Goal: Transaction & Acquisition: Obtain resource

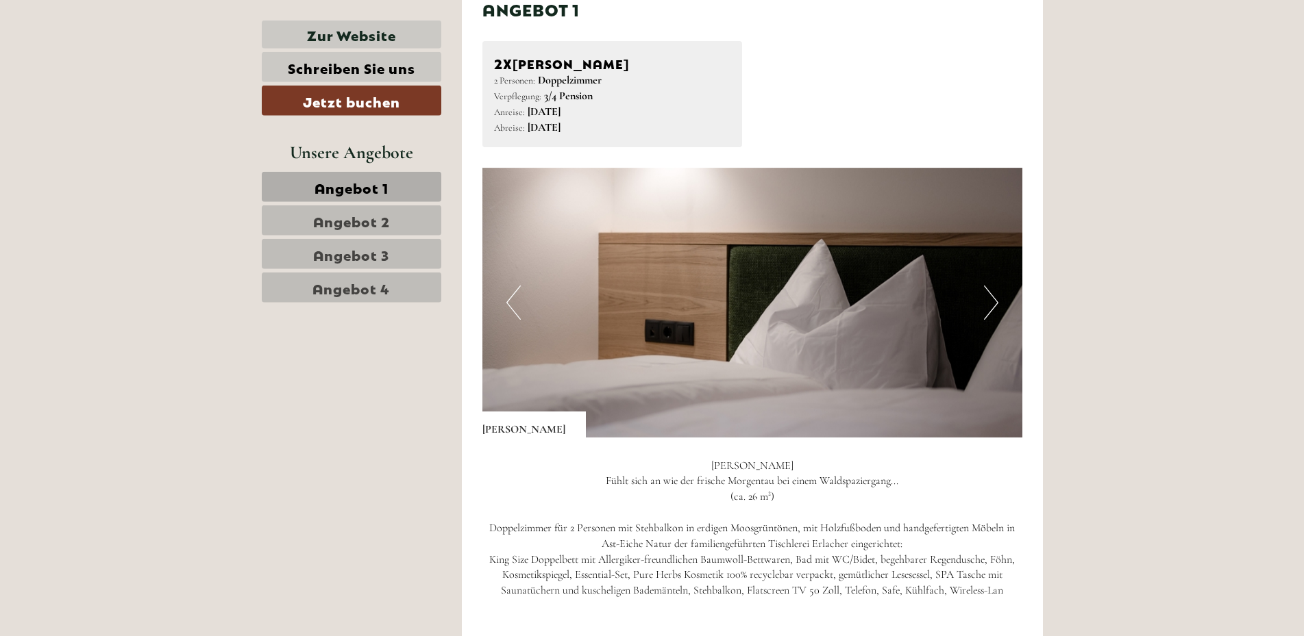
scroll to position [858, 0]
click at [995, 303] on button "Next" at bounding box center [991, 301] width 14 height 34
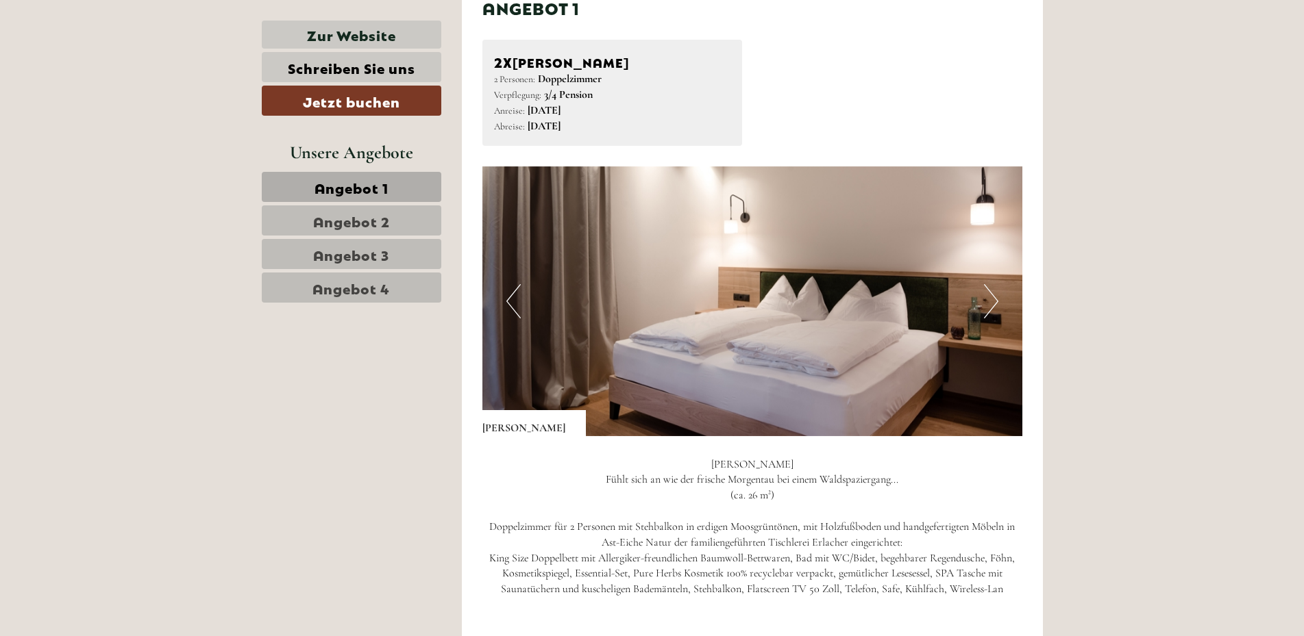
click at [995, 303] on button "Next" at bounding box center [991, 301] width 14 height 34
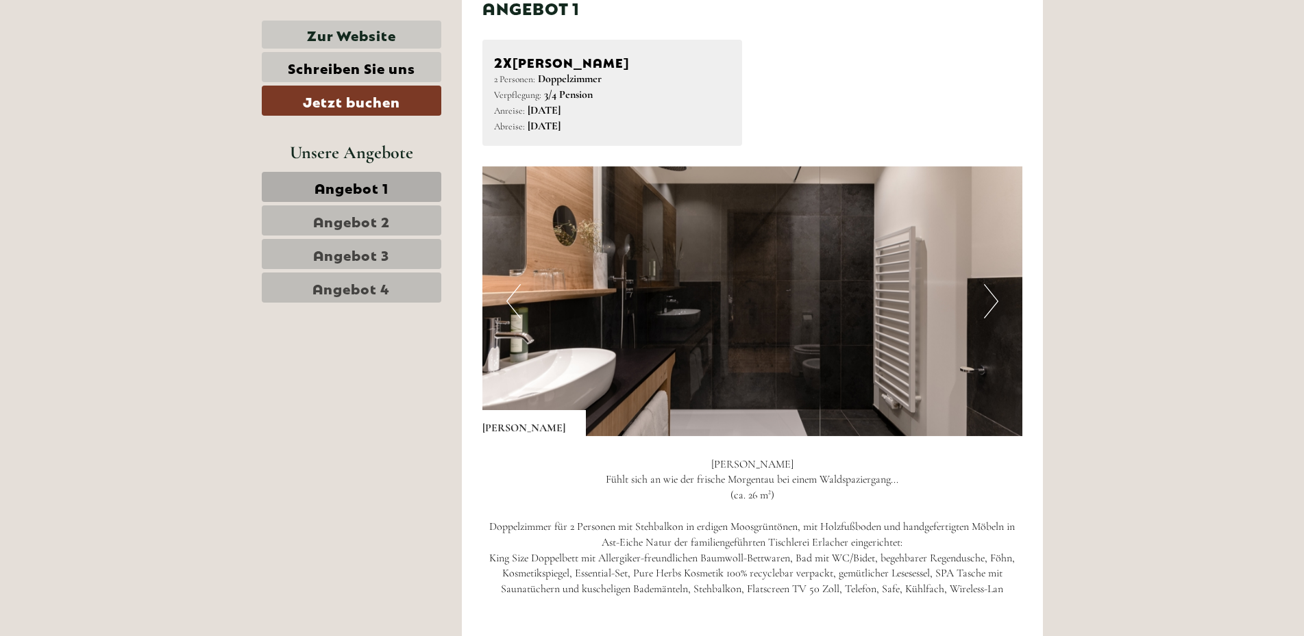
click at [995, 303] on button "Next" at bounding box center [991, 301] width 14 height 34
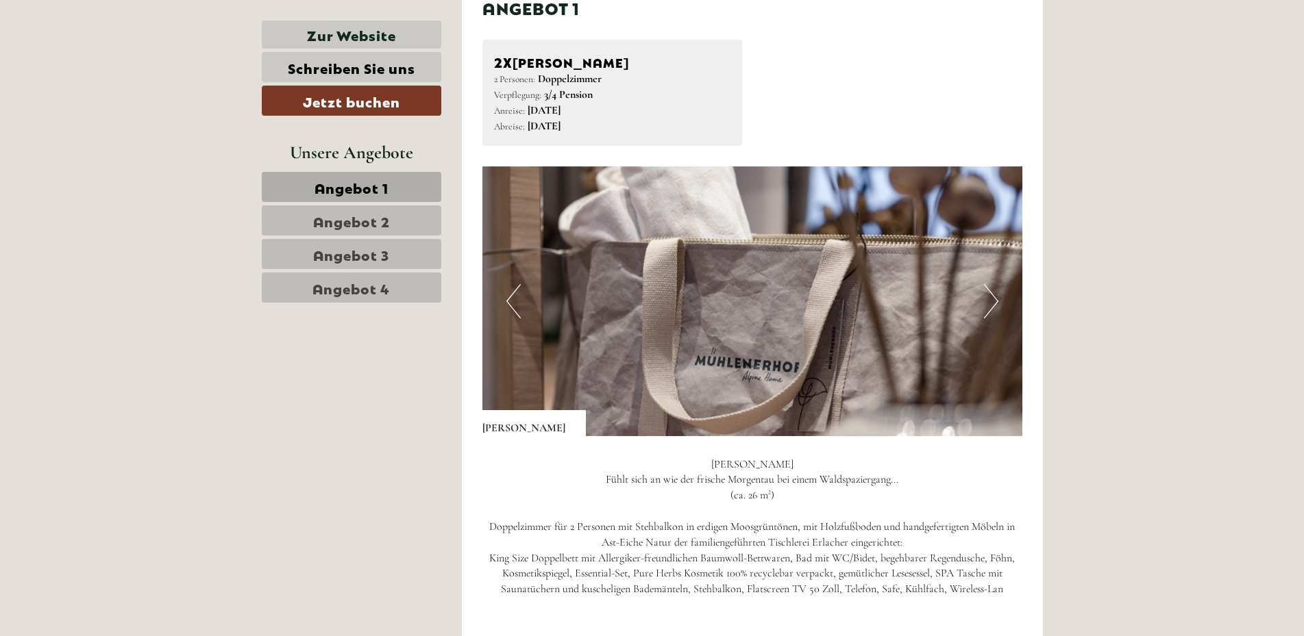
click at [995, 303] on button "Next" at bounding box center [991, 301] width 14 height 34
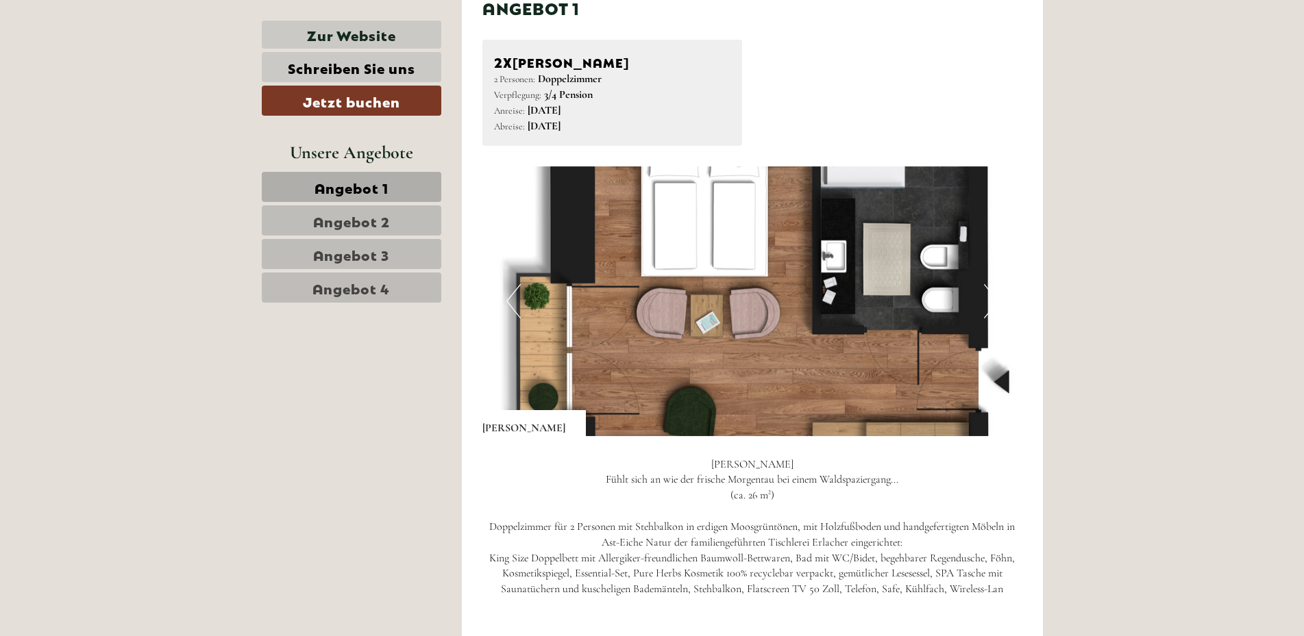
click at [991, 306] on button "Next" at bounding box center [991, 301] width 14 height 34
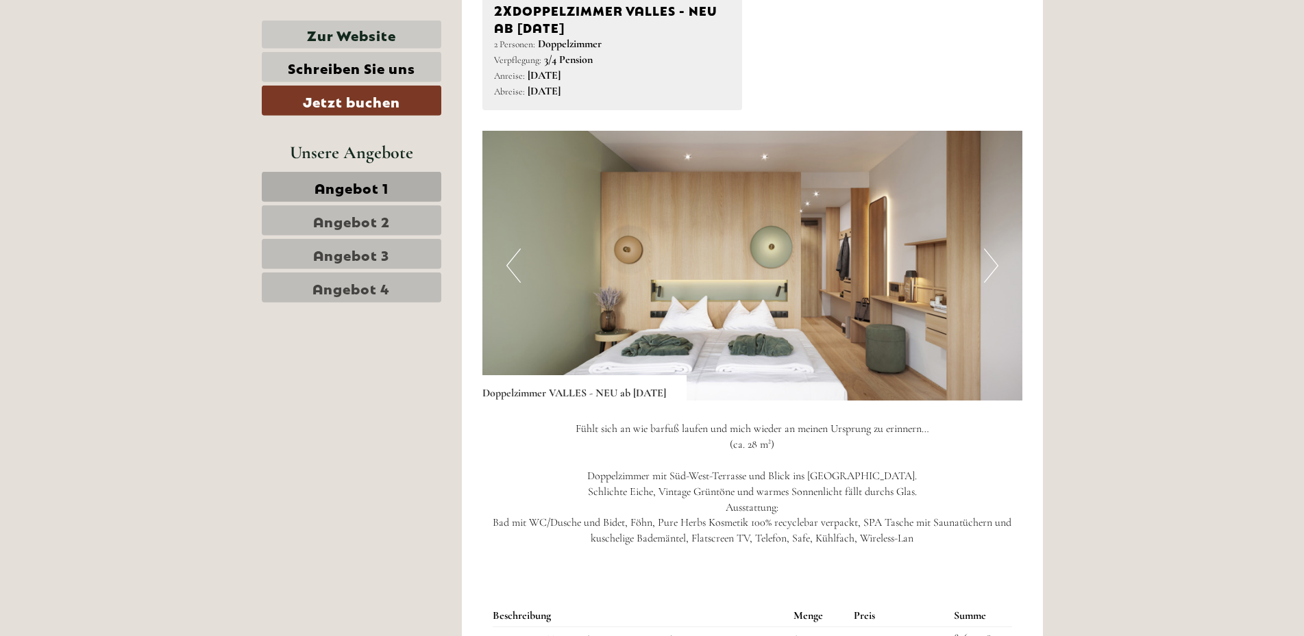
scroll to position [1894, 0]
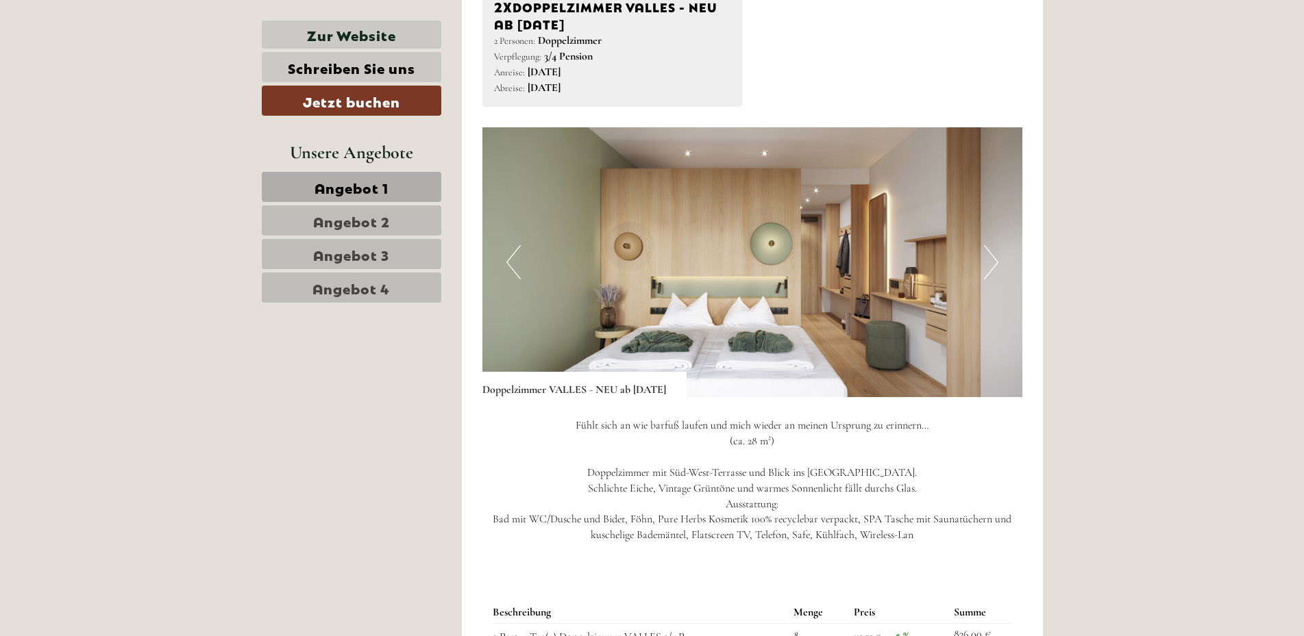
click at [993, 260] on button "Next" at bounding box center [991, 262] width 14 height 34
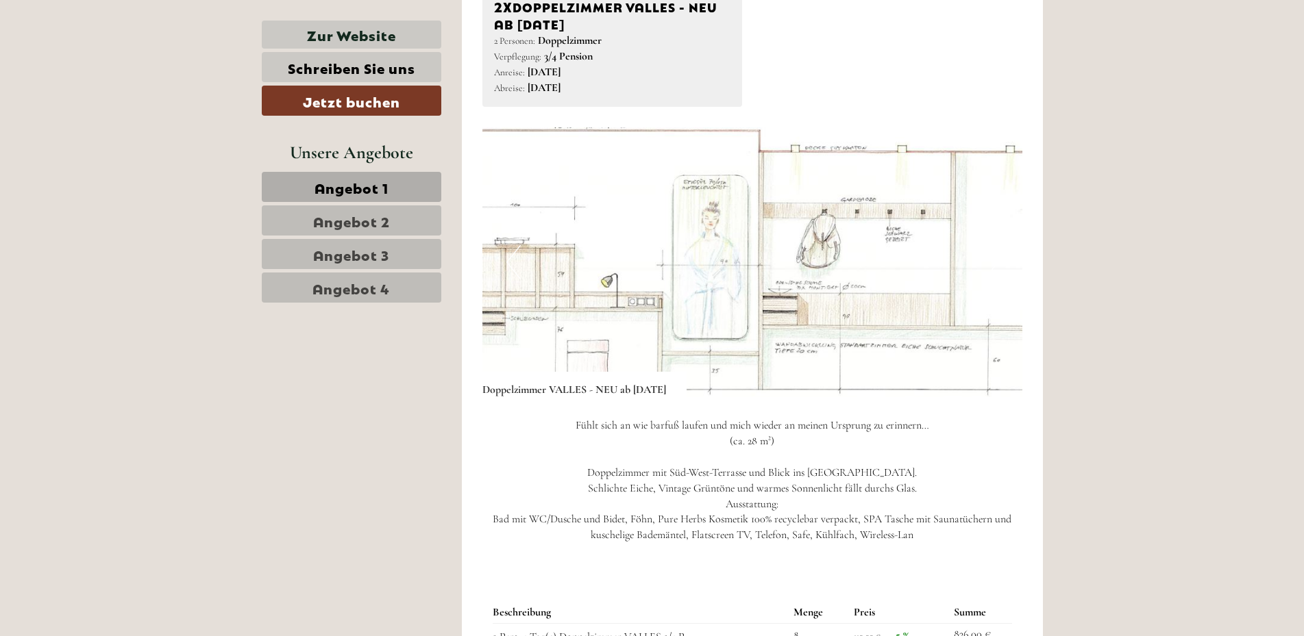
click at [1000, 262] on img at bounding box center [752, 262] width 540 height 270
click at [994, 264] on button "Next" at bounding box center [991, 262] width 14 height 34
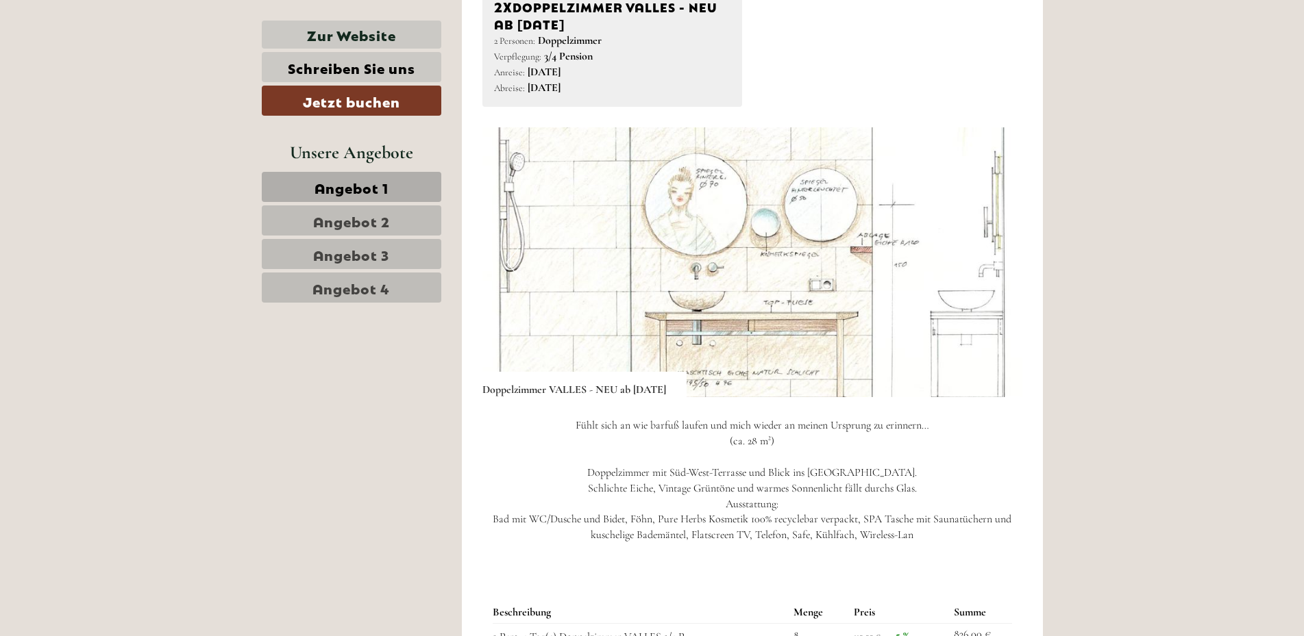
click at [994, 264] on button "Next" at bounding box center [991, 262] width 14 height 34
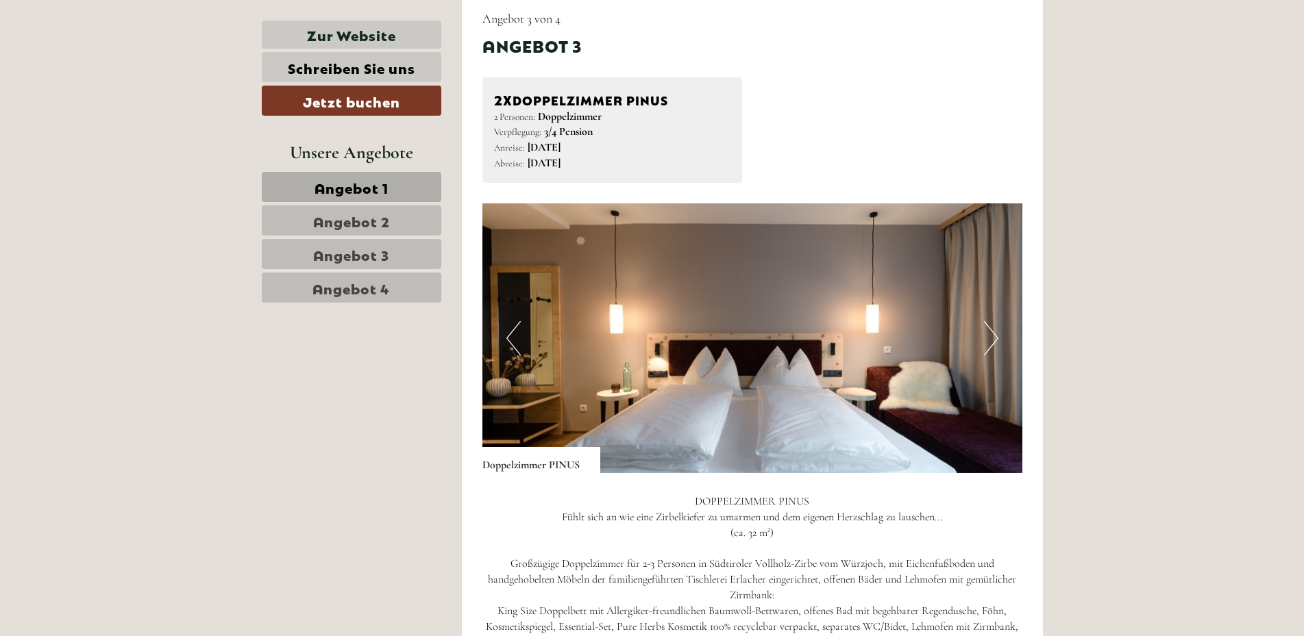
scroll to position [2787, 0]
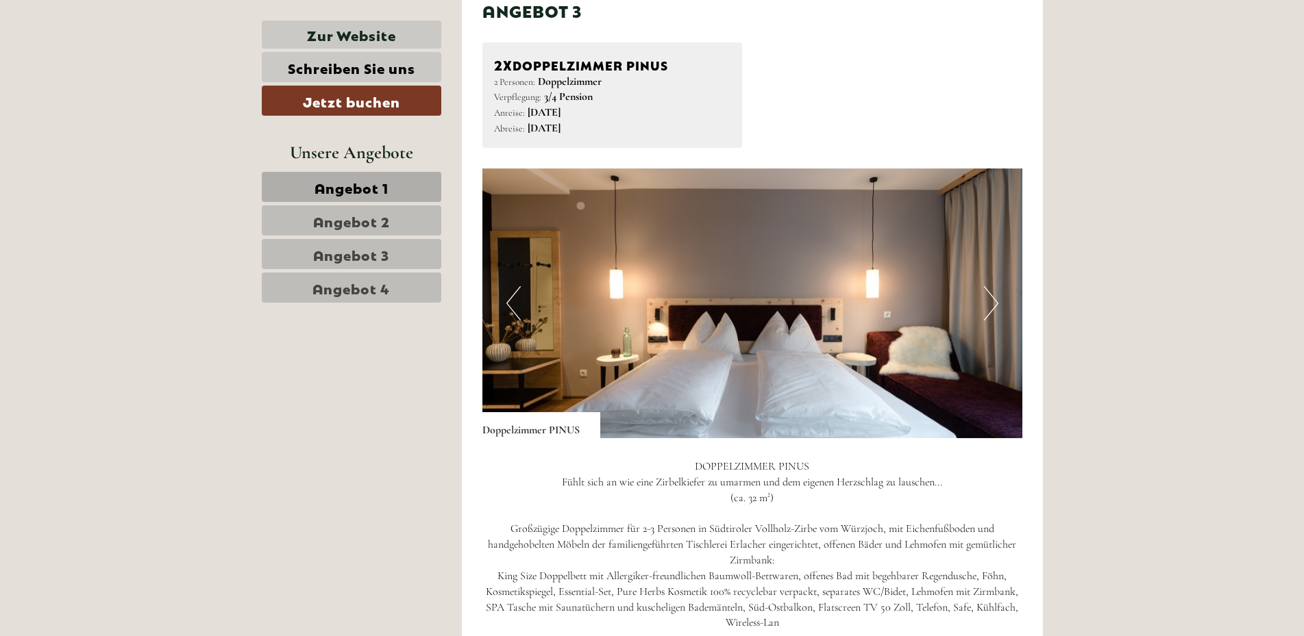
click at [995, 302] on button "Next" at bounding box center [991, 303] width 14 height 34
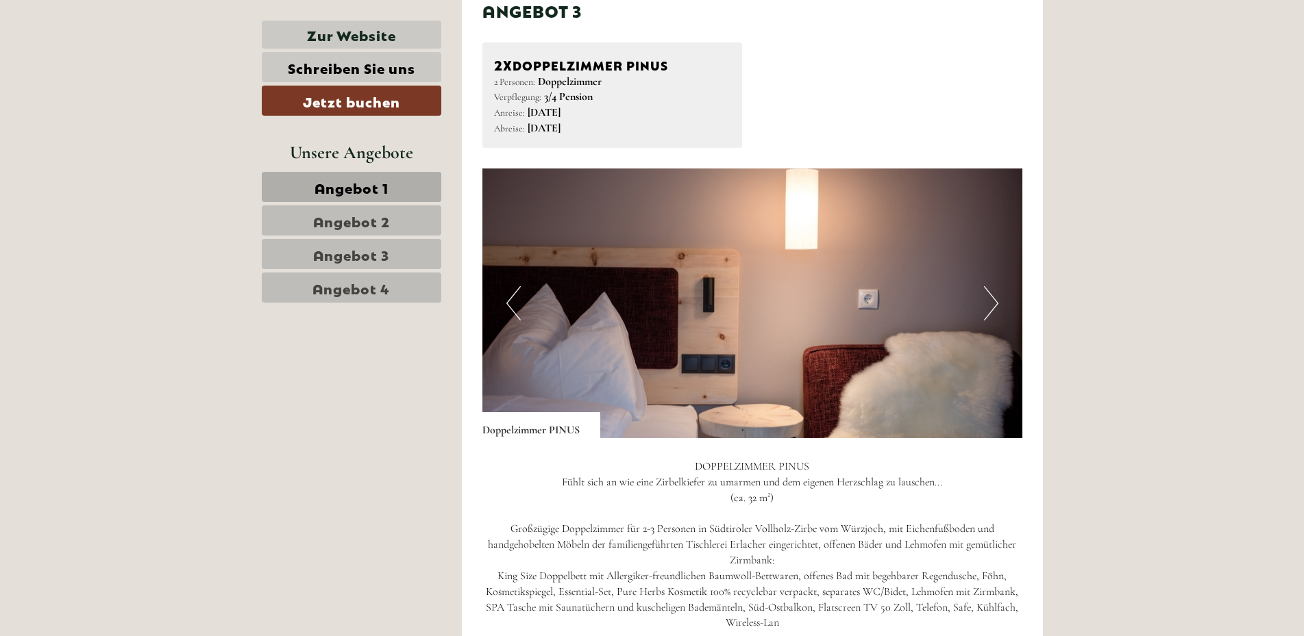
click at [995, 302] on button "Next" at bounding box center [991, 303] width 14 height 34
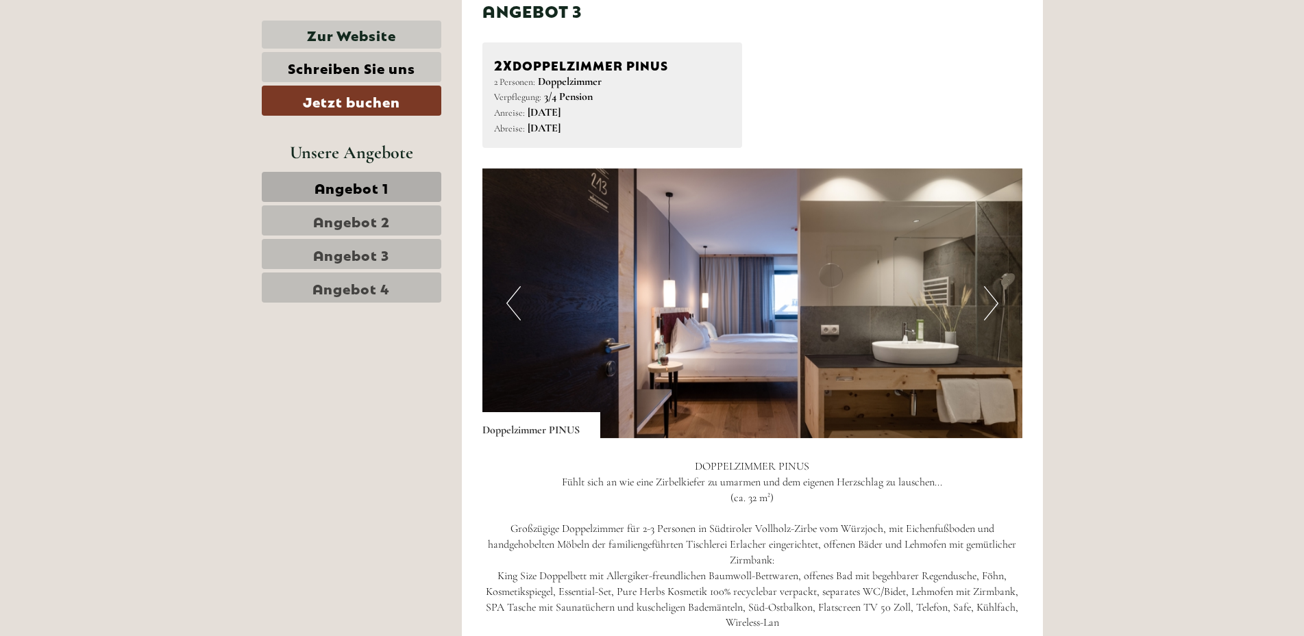
click at [995, 302] on button "Next" at bounding box center [991, 303] width 14 height 34
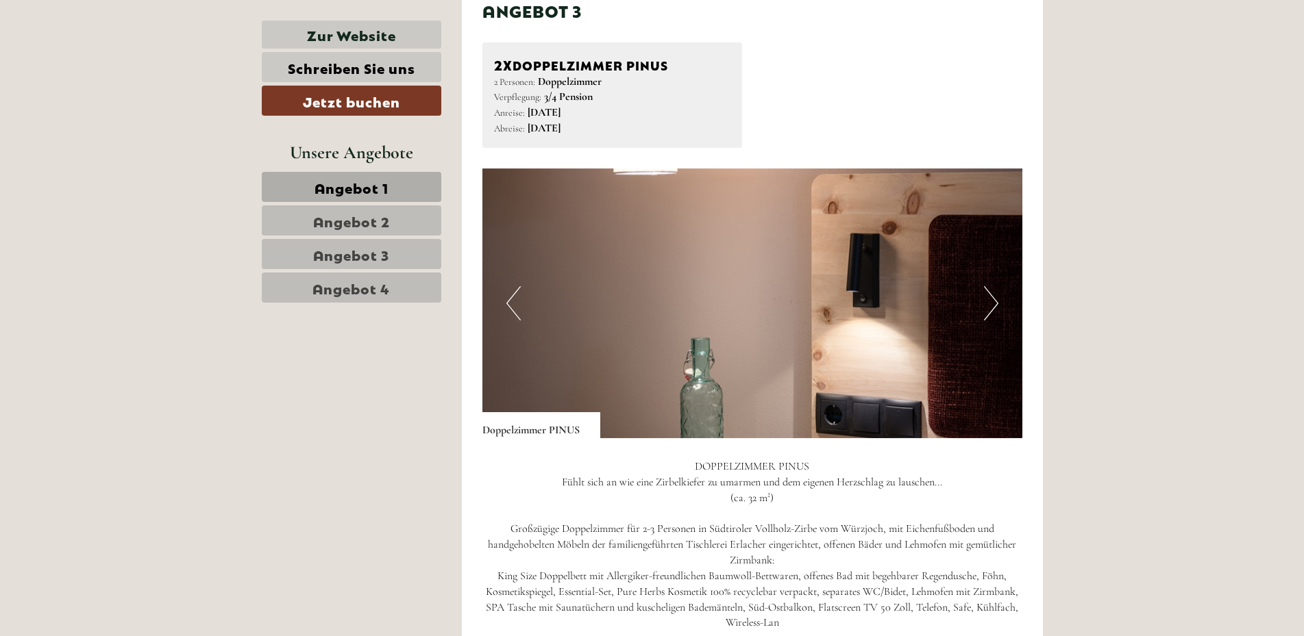
click at [995, 302] on button "Next" at bounding box center [991, 303] width 14 height 34
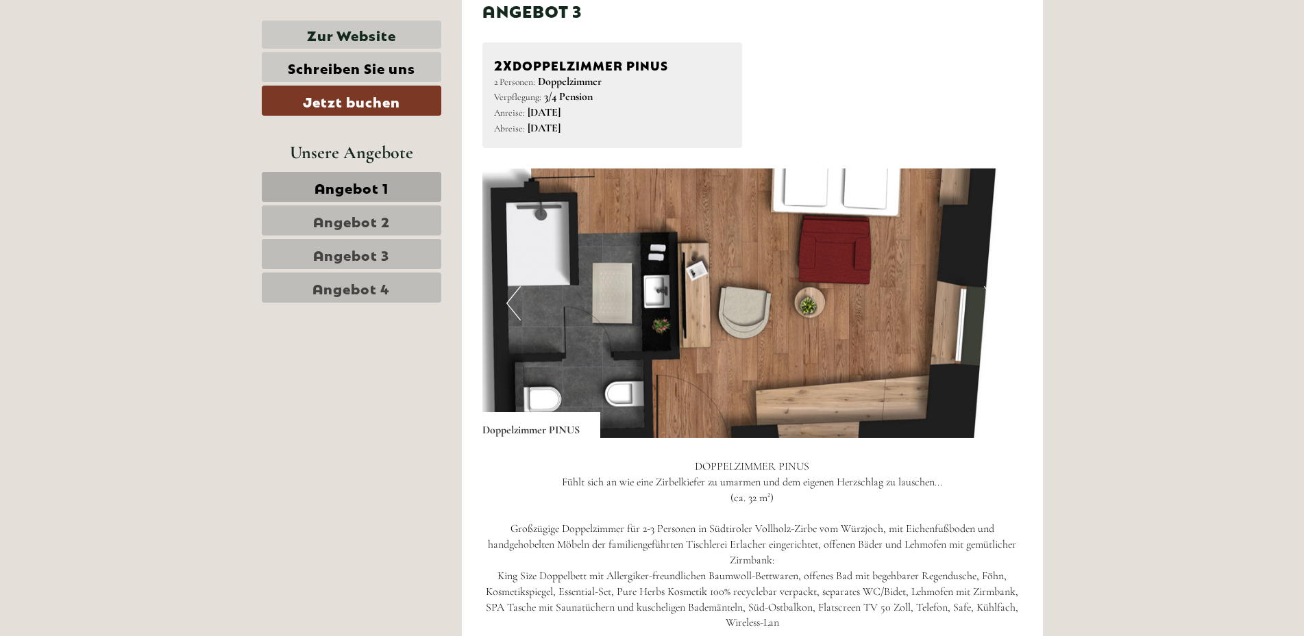
click at [995, 302] on button "Next" at bounding box center [991, 303] width 14 height 34
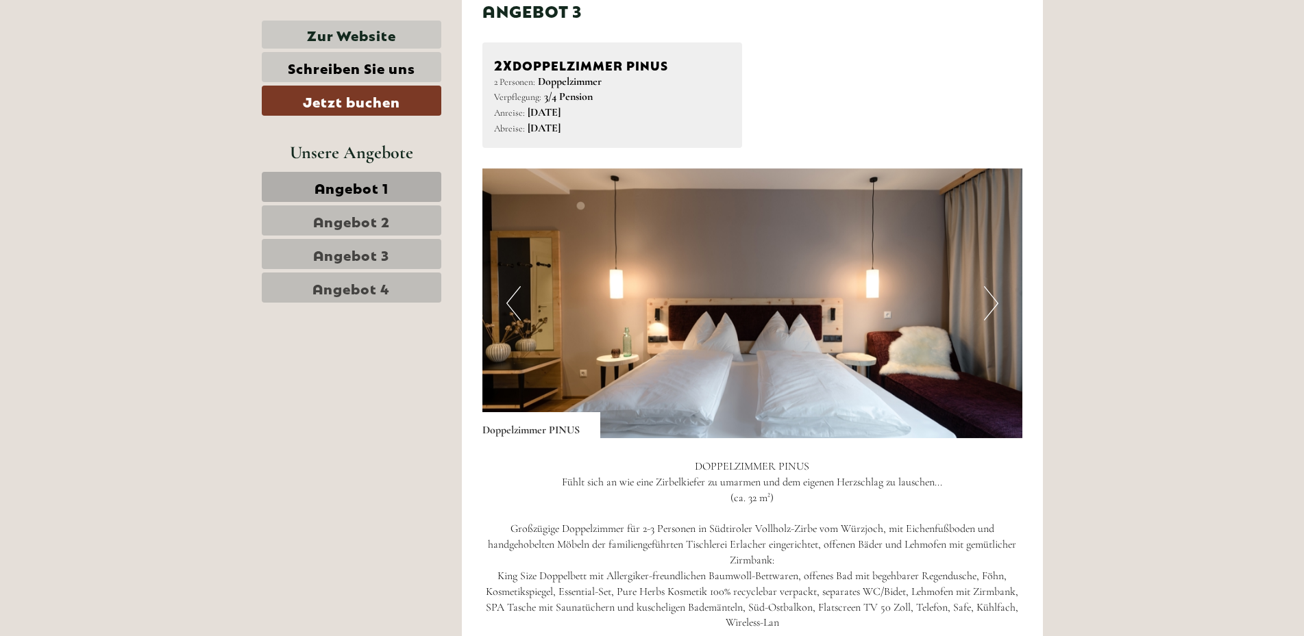
scroll to position [3400, 0]
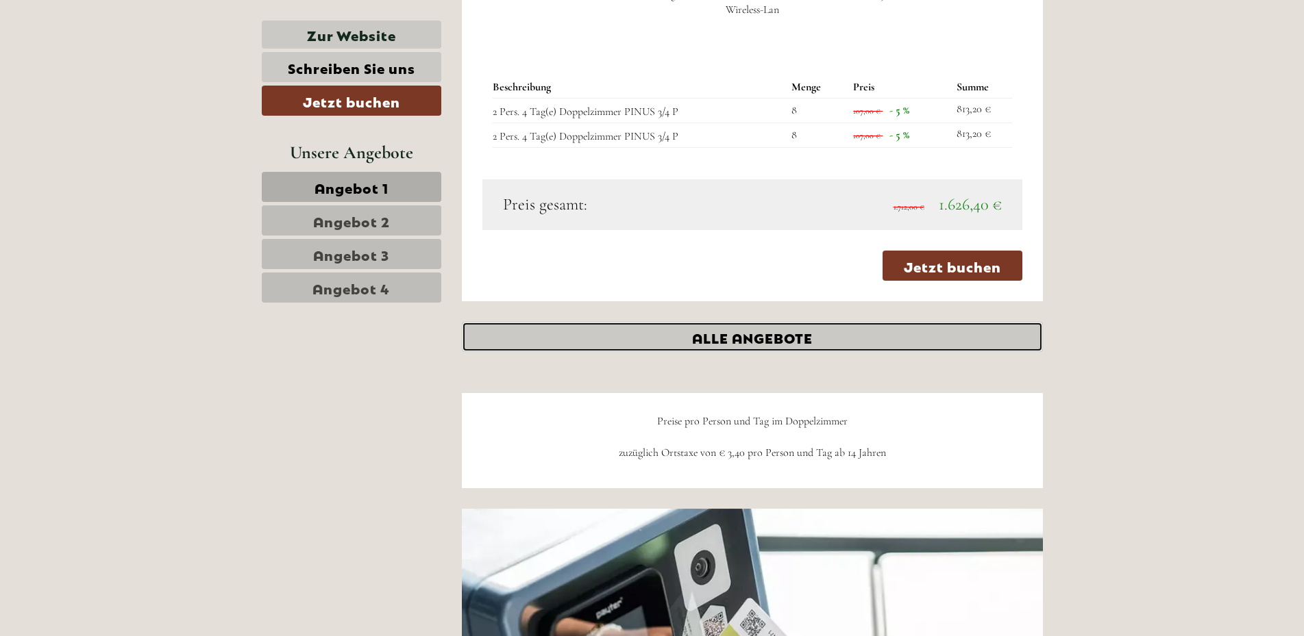
click at [717, 338] on link "ALLE ANGEBOTE" at bounding box center [752, 337] width 581 height 30
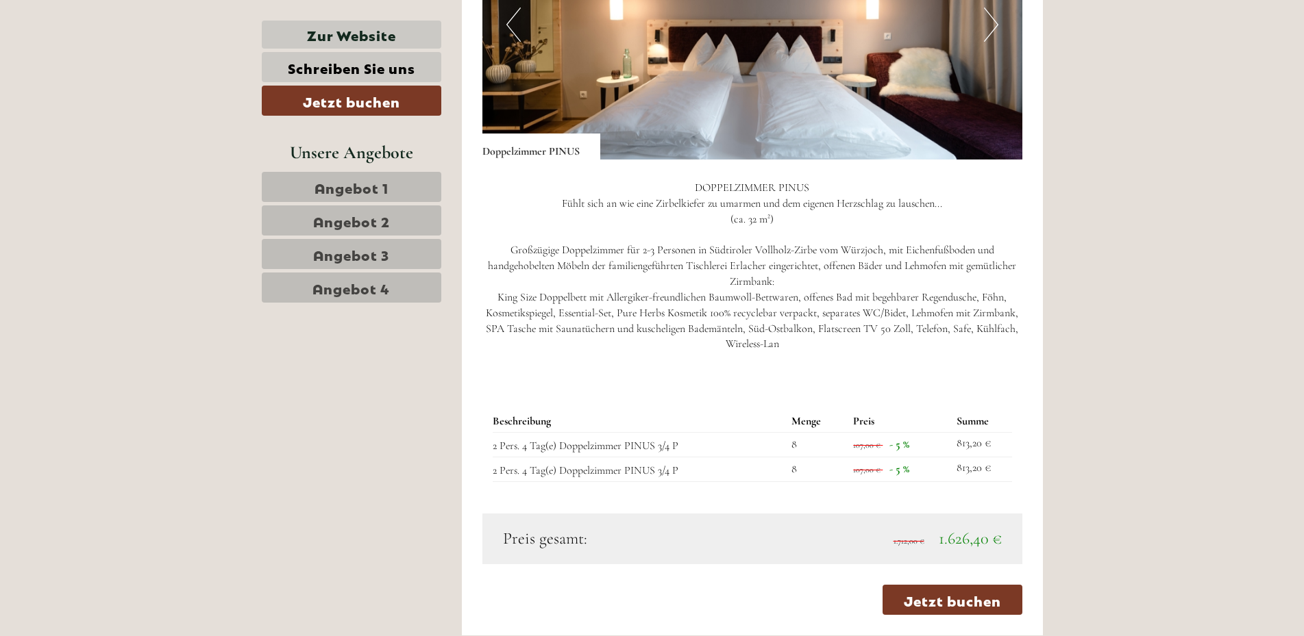
scroll to position [3679, 0]
